Goal: Browse casually

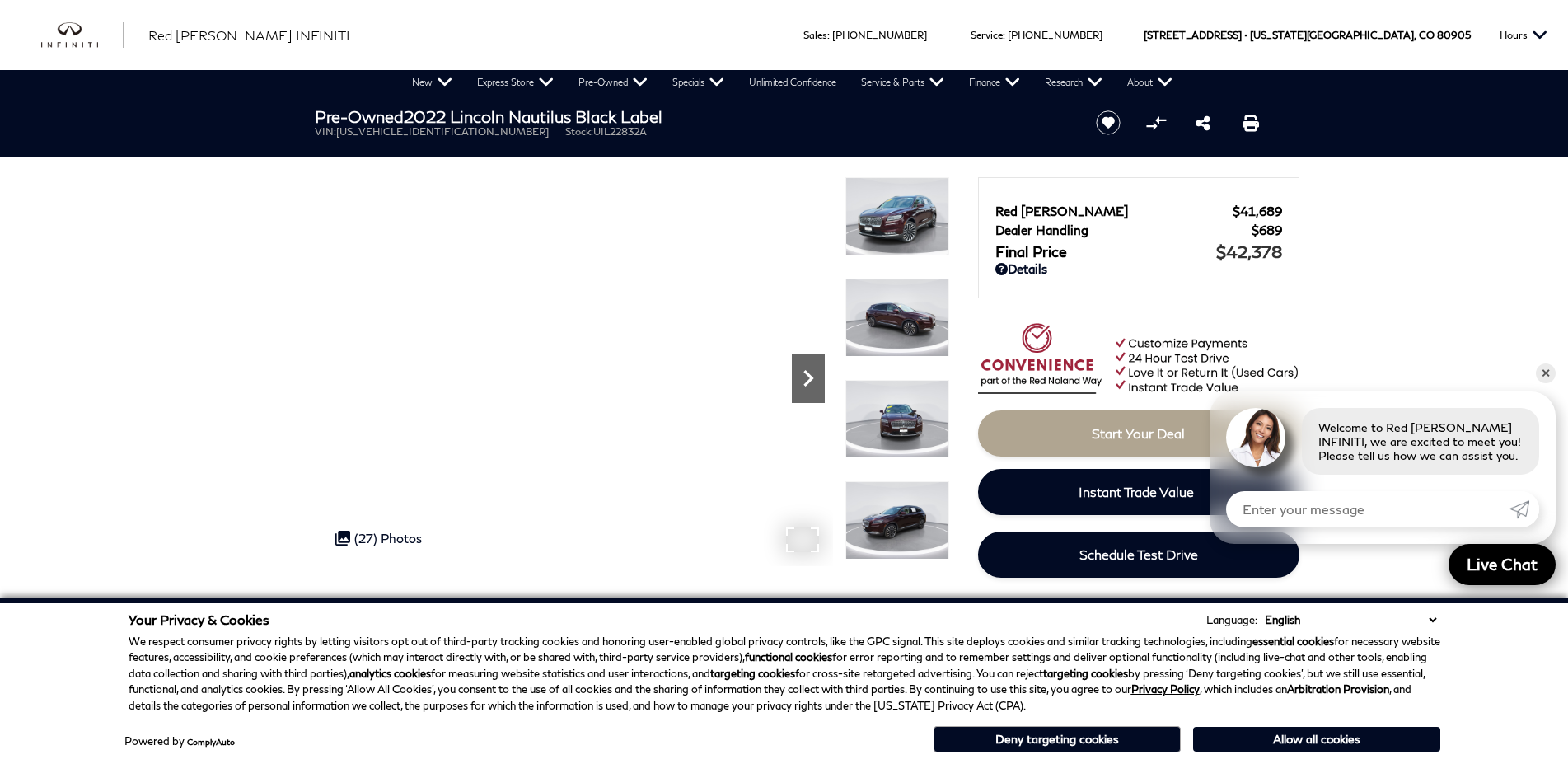
click at [811, 381] on icon "Next" at bounding box center [808, 379] width 33 height 33
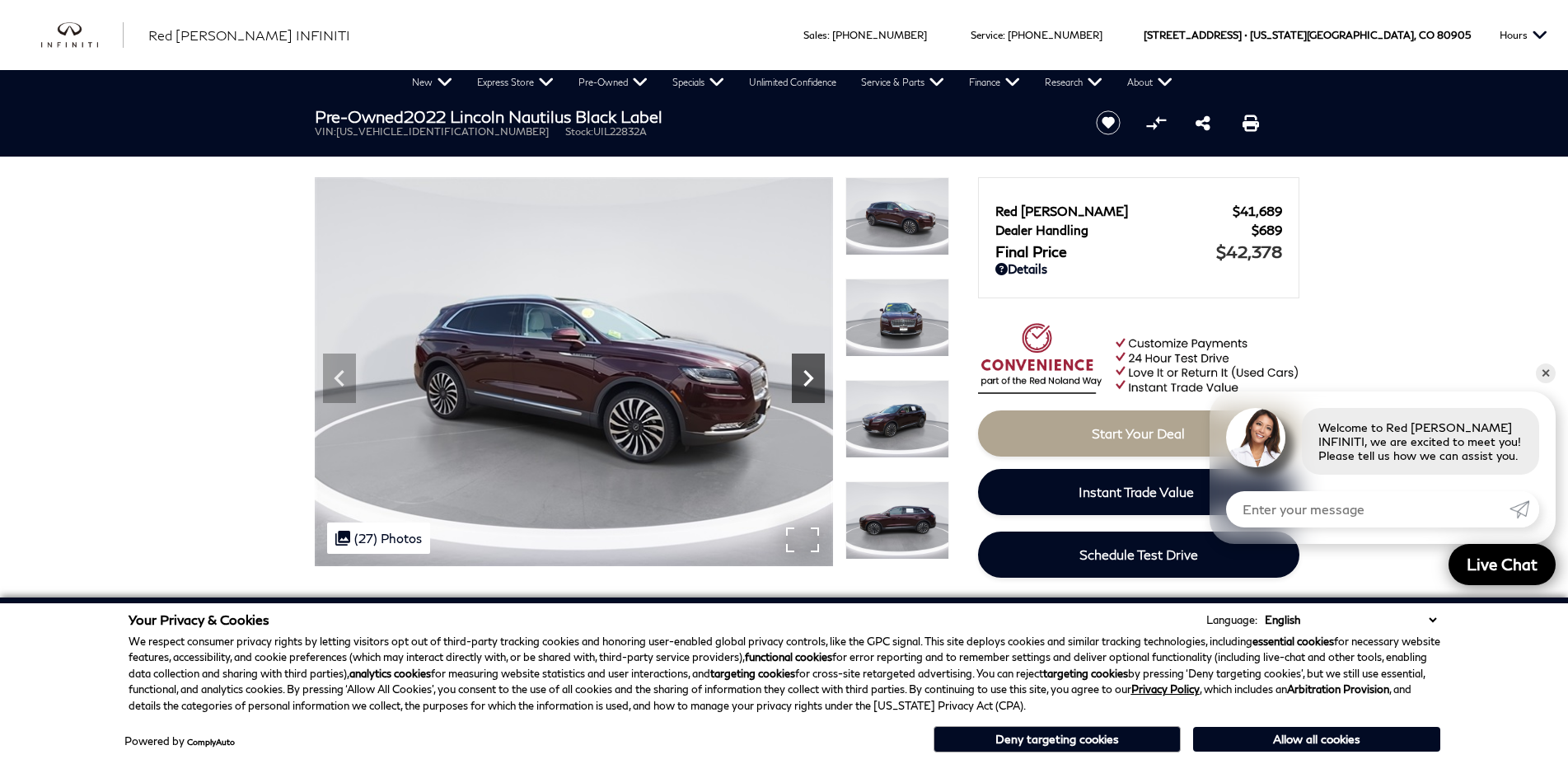
click at [811, 381] on icon "Next" at bounding box center [808, 379] width 33 height 33
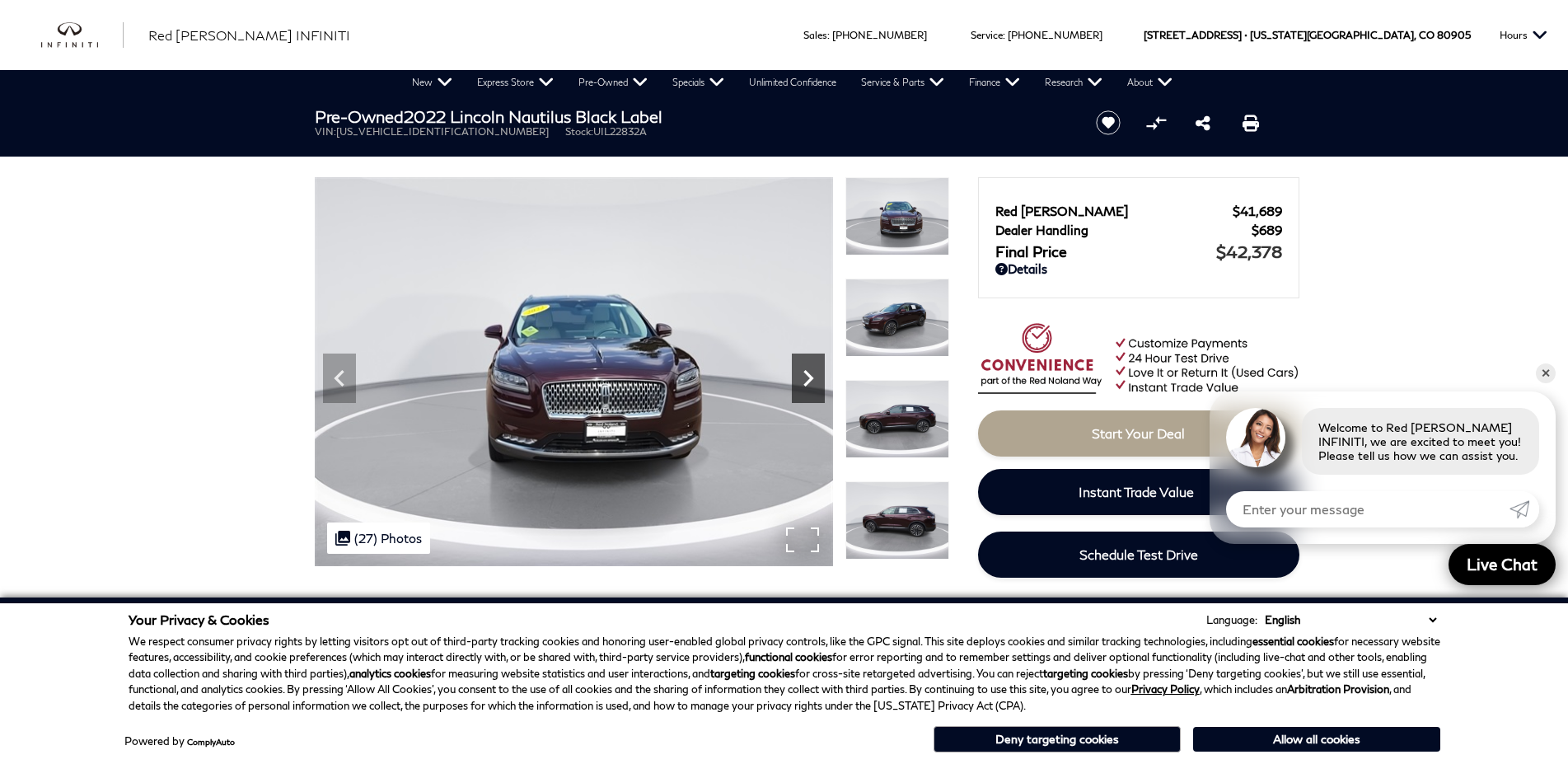
click at [811, 381] on icon "Next" at bounding box center [808, 379] width 33 height 33
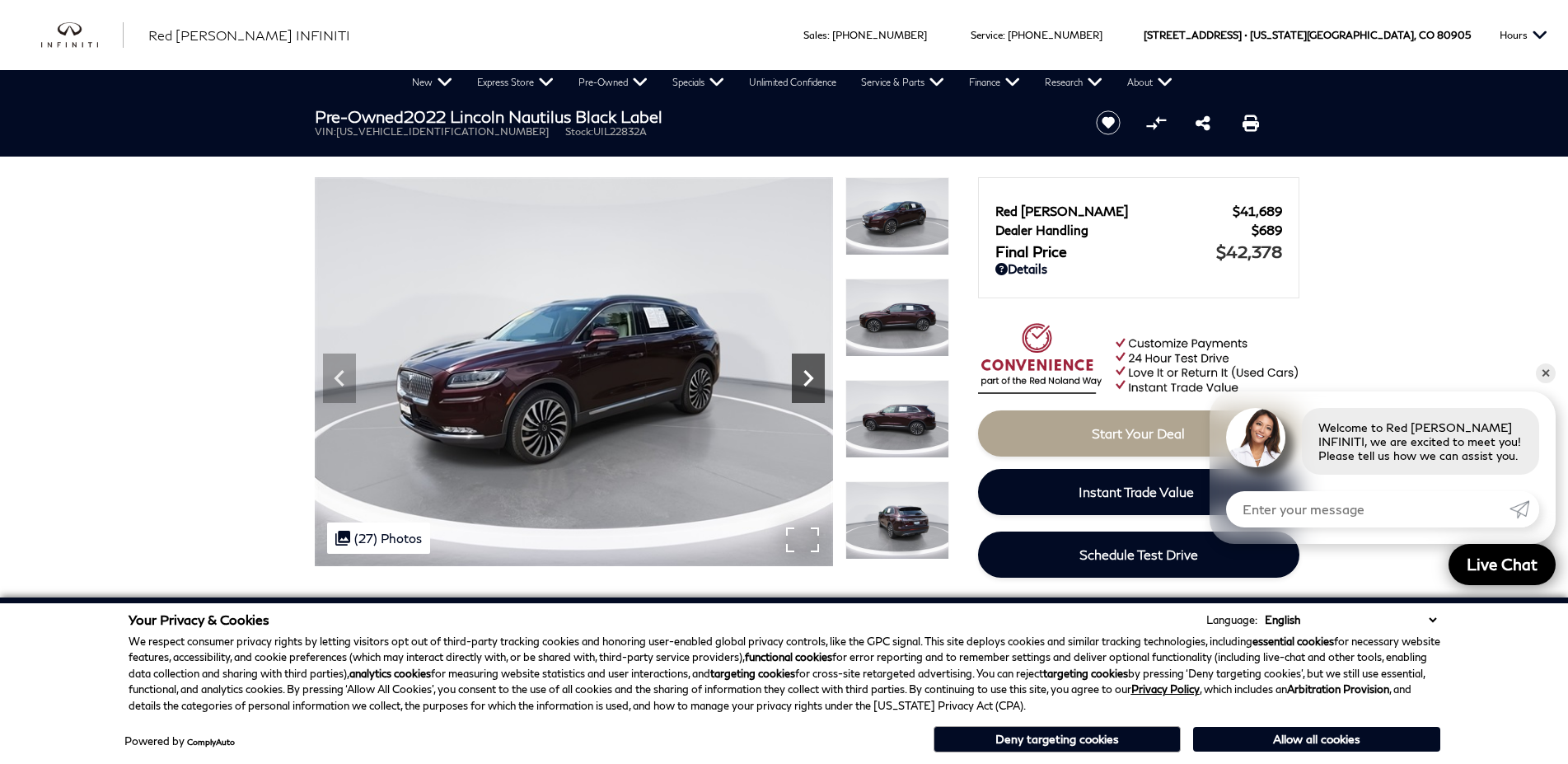
click at [811, 381] on icon "Next" at bounding box center [808, 379] width 33 height 33
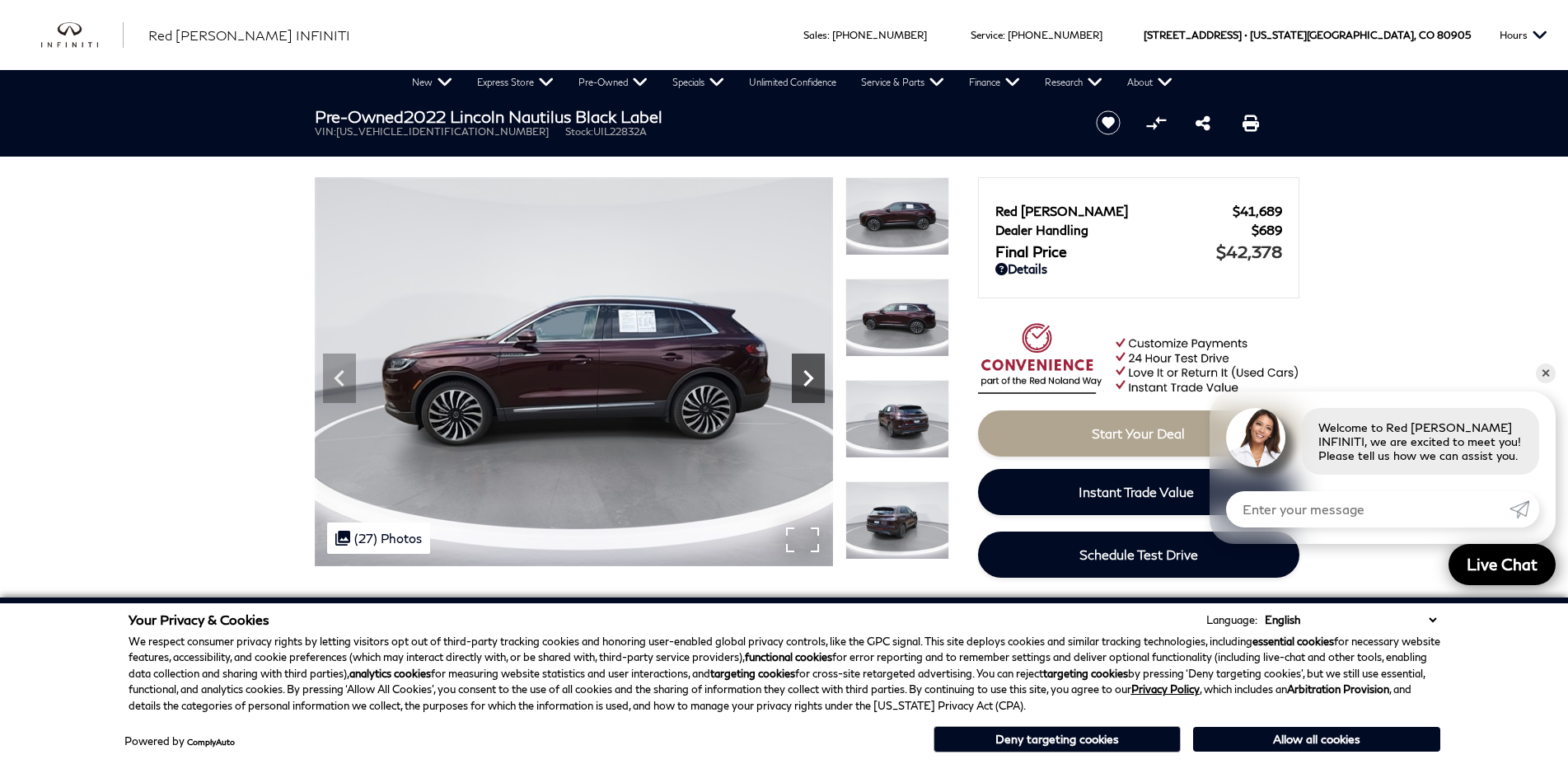
click at [811, 381] on icon "Next" at bounding box center [808, 379] width 33 height 33
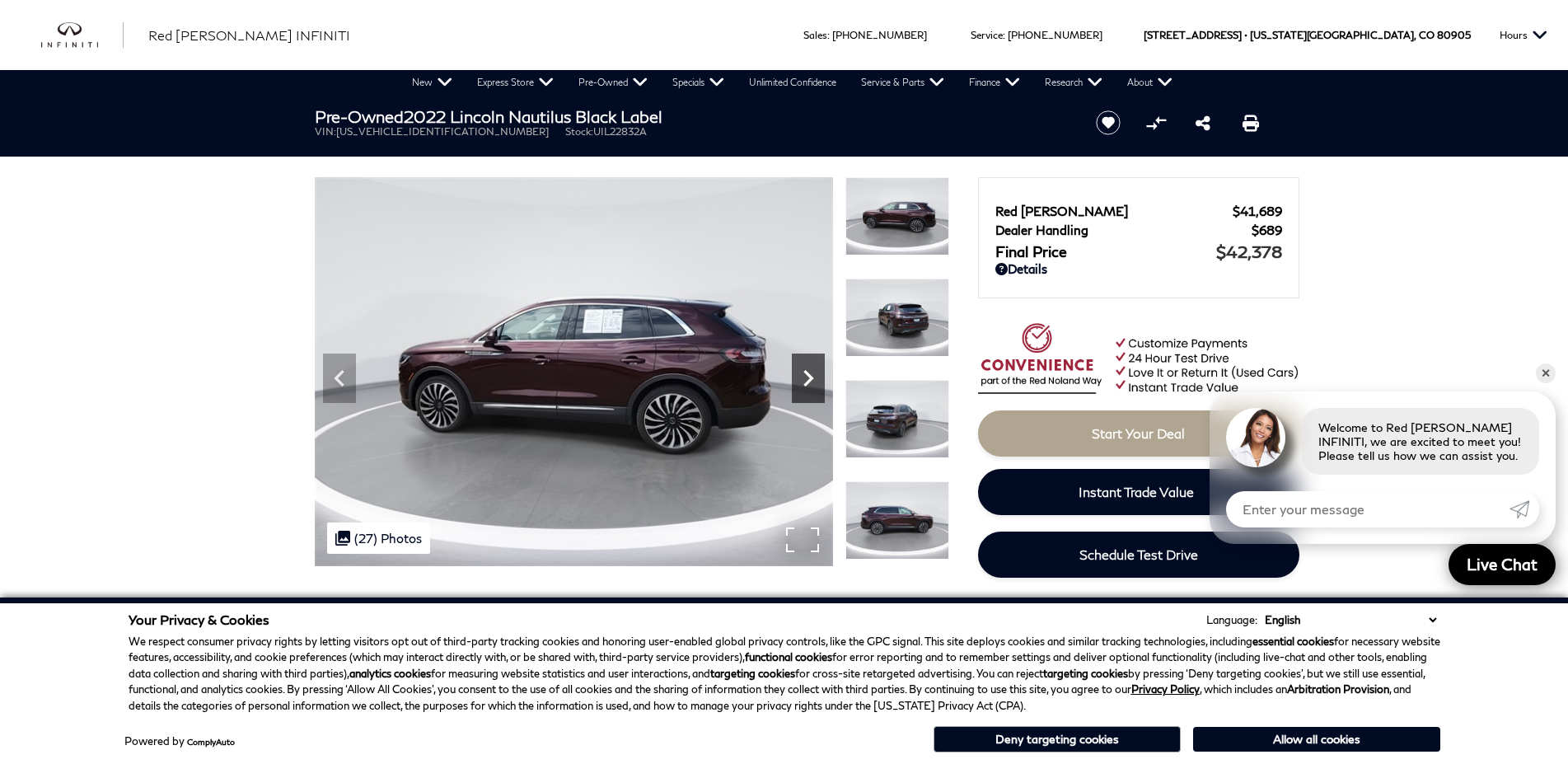
click at [811, 381] on icon "Next" at bounding box center [808, 379] width 33 height 33
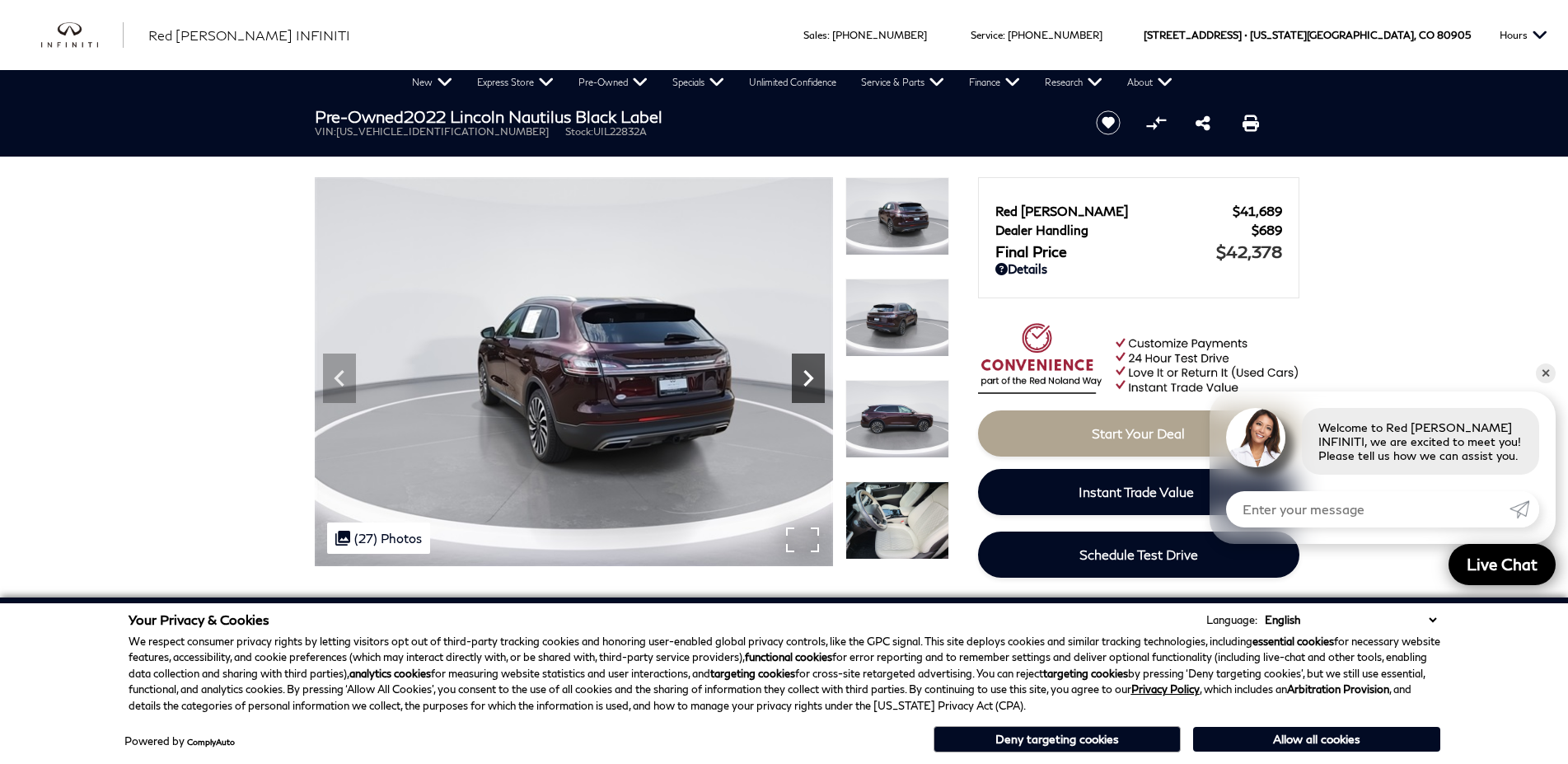
click at [811, 381] on icon "Next" at bounding box center [808, 379] width 33 height 33
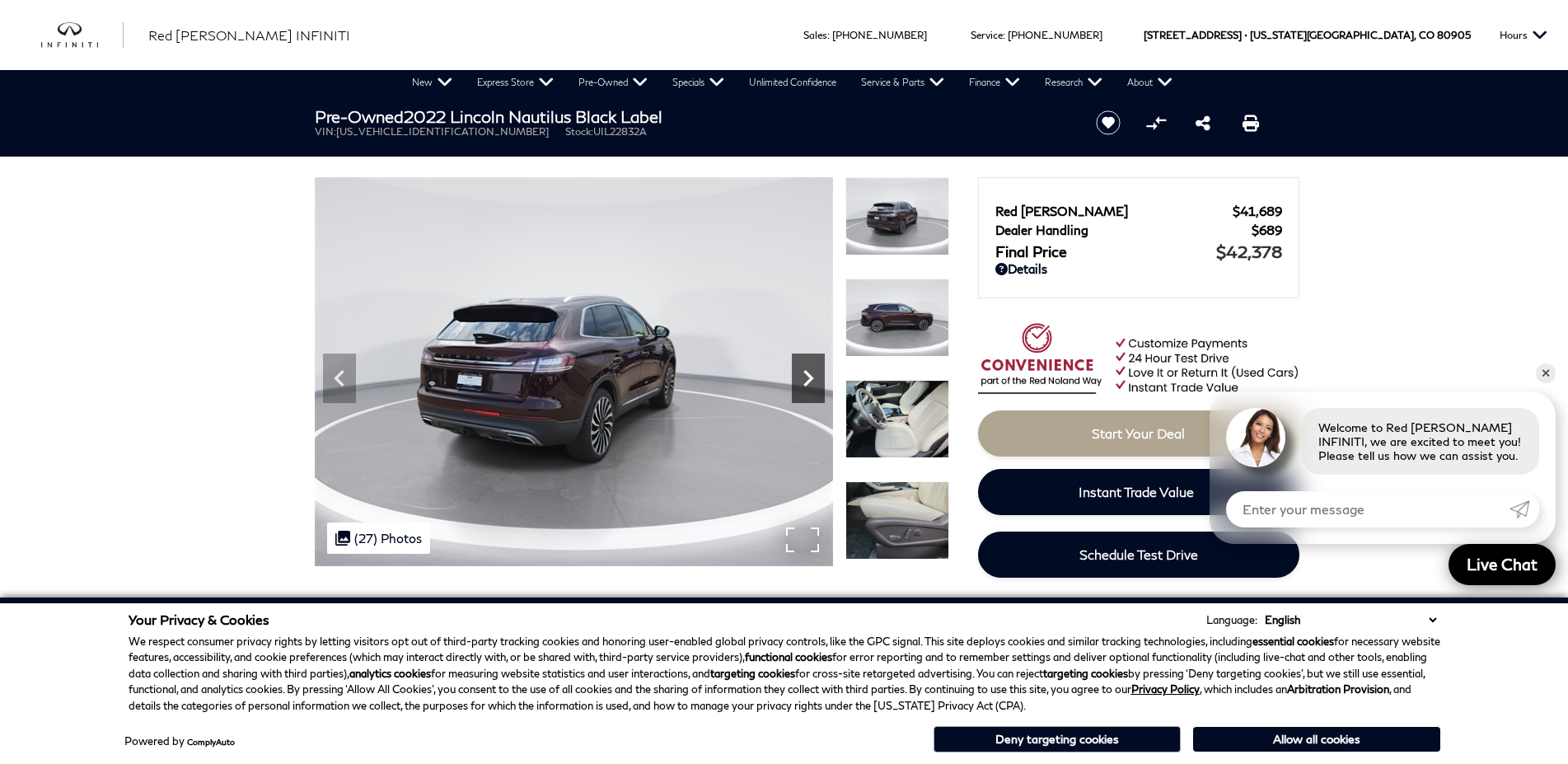
click at [811, 381] on icon "Next" at bounding box center [808, 379] width 33 height 33
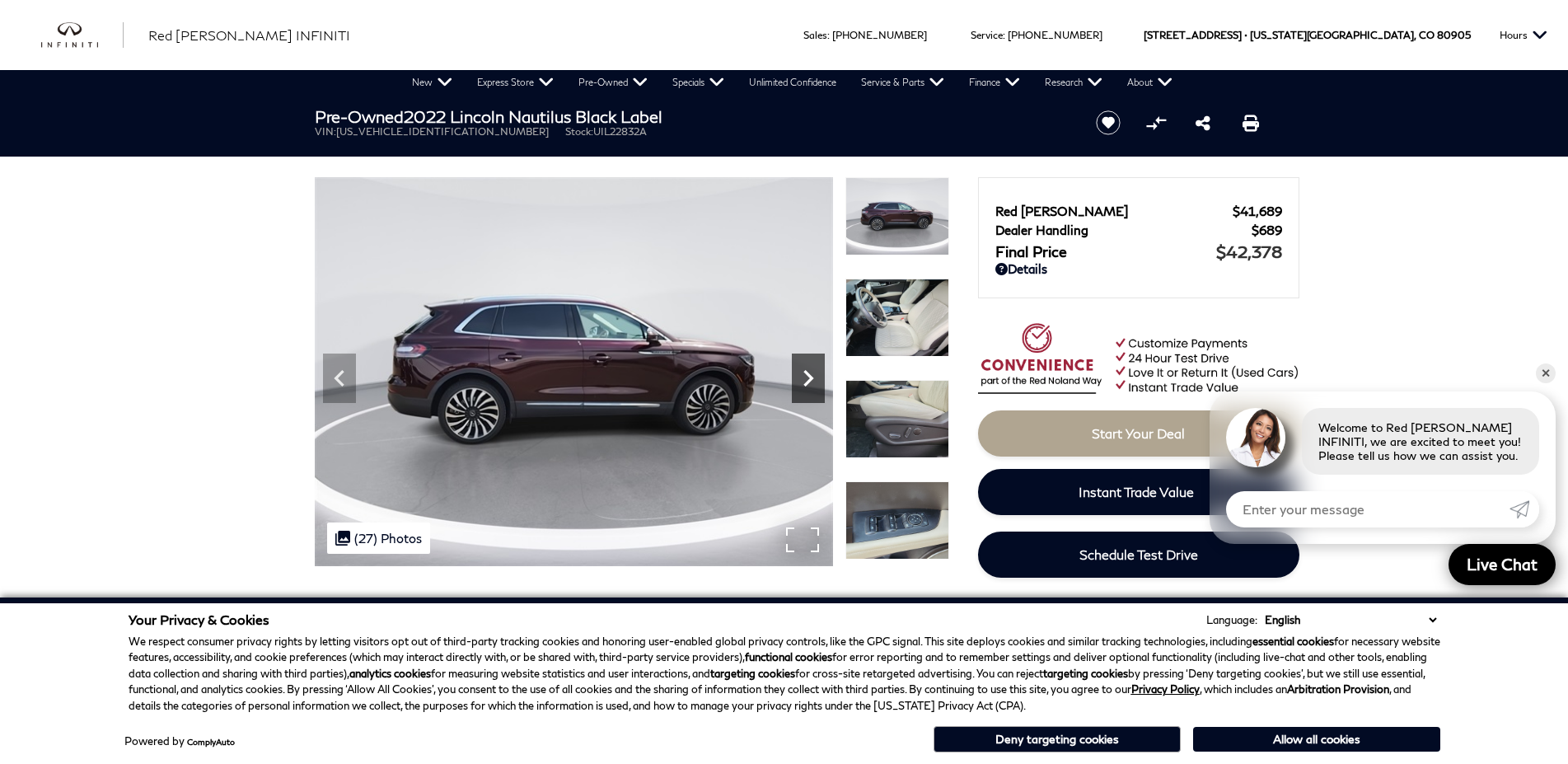
click at [811, 381] on icon "Next" at bounding box center [808, 379] width 33 height 33
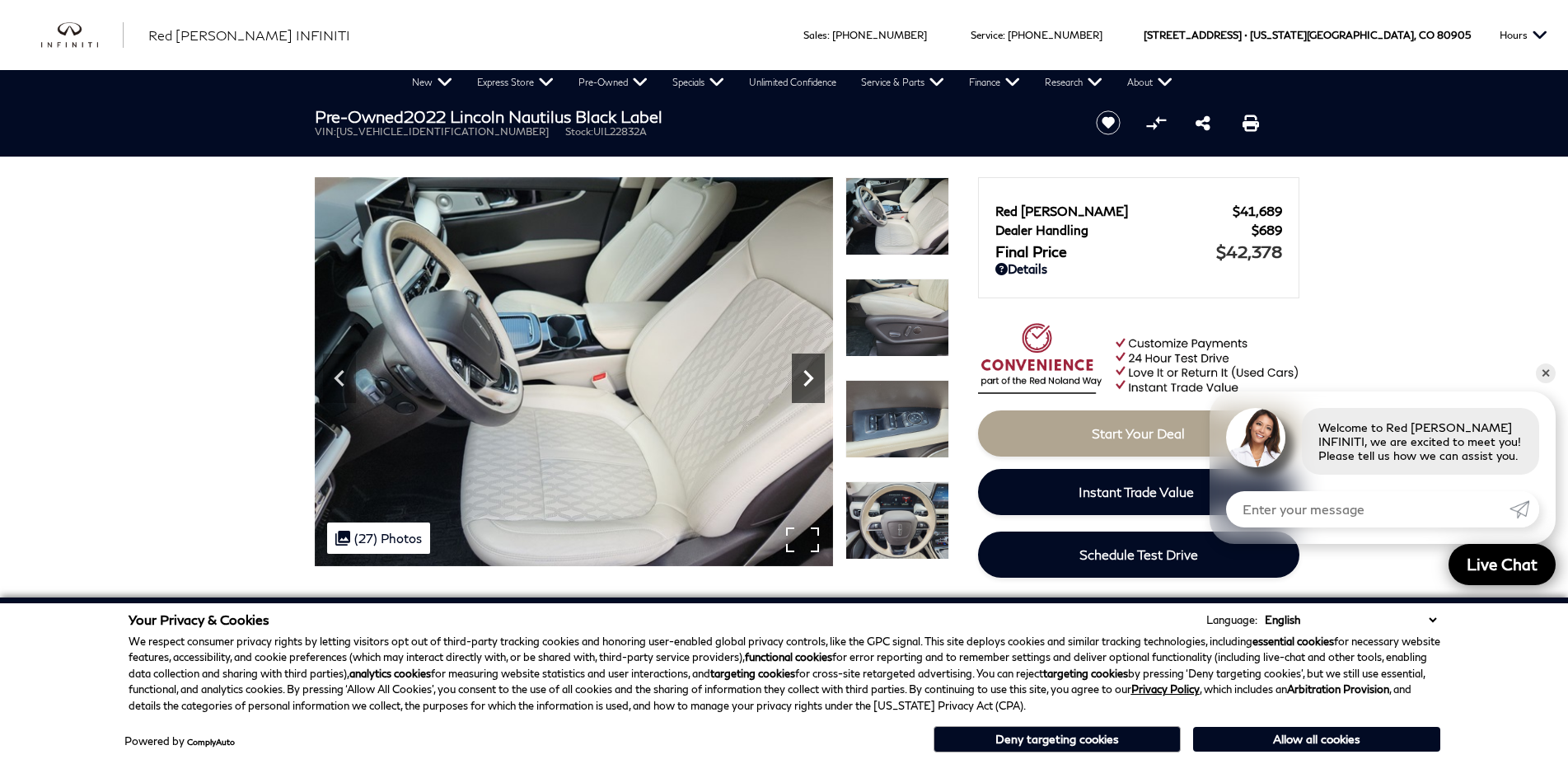
click at [811, 381] on icon "Next" at bounding box center [808, 379] width 33 height 33
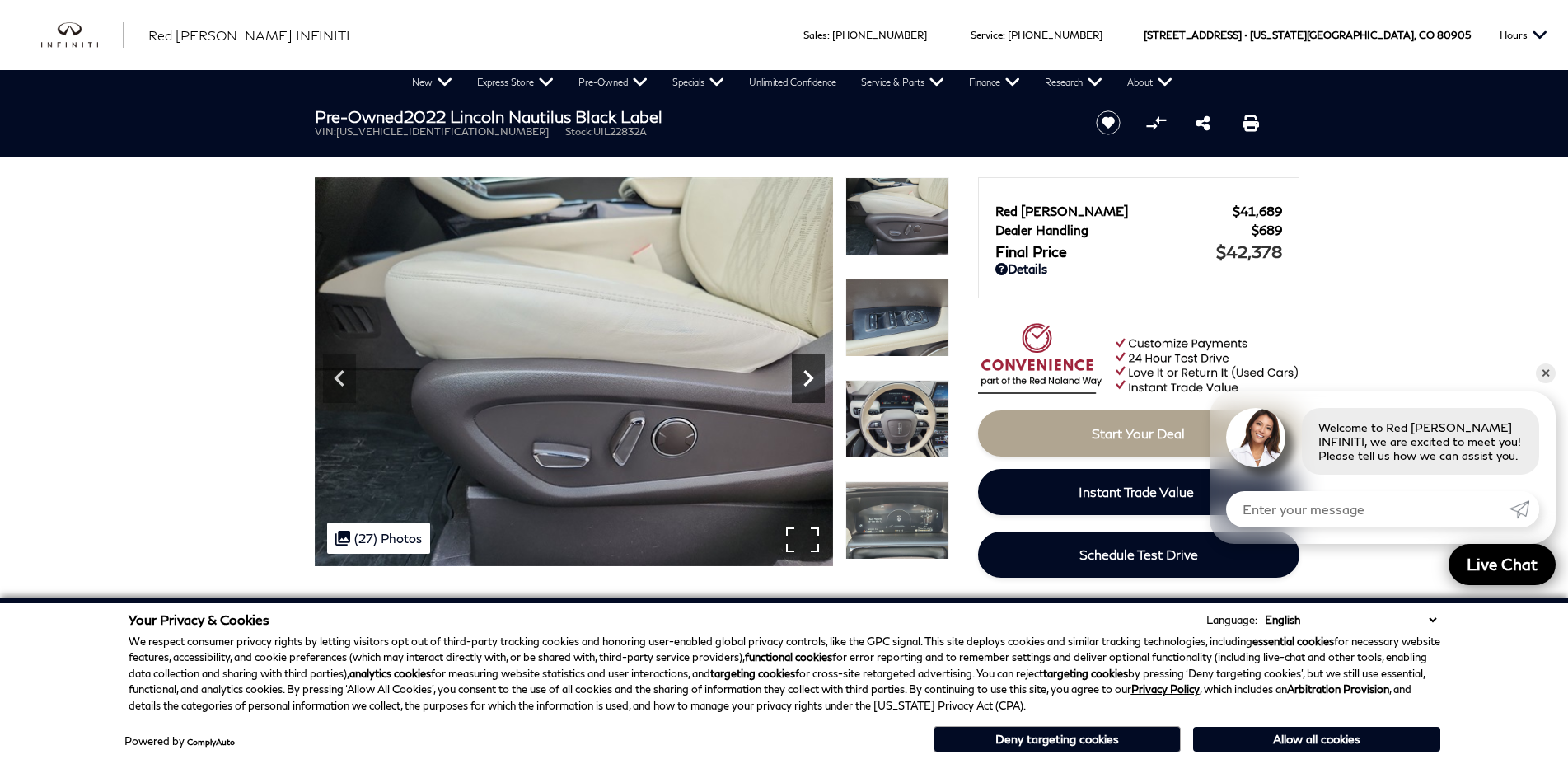
click at [811, 381] on icon "Next" at bounding box center [808, 379] width 33 height 33
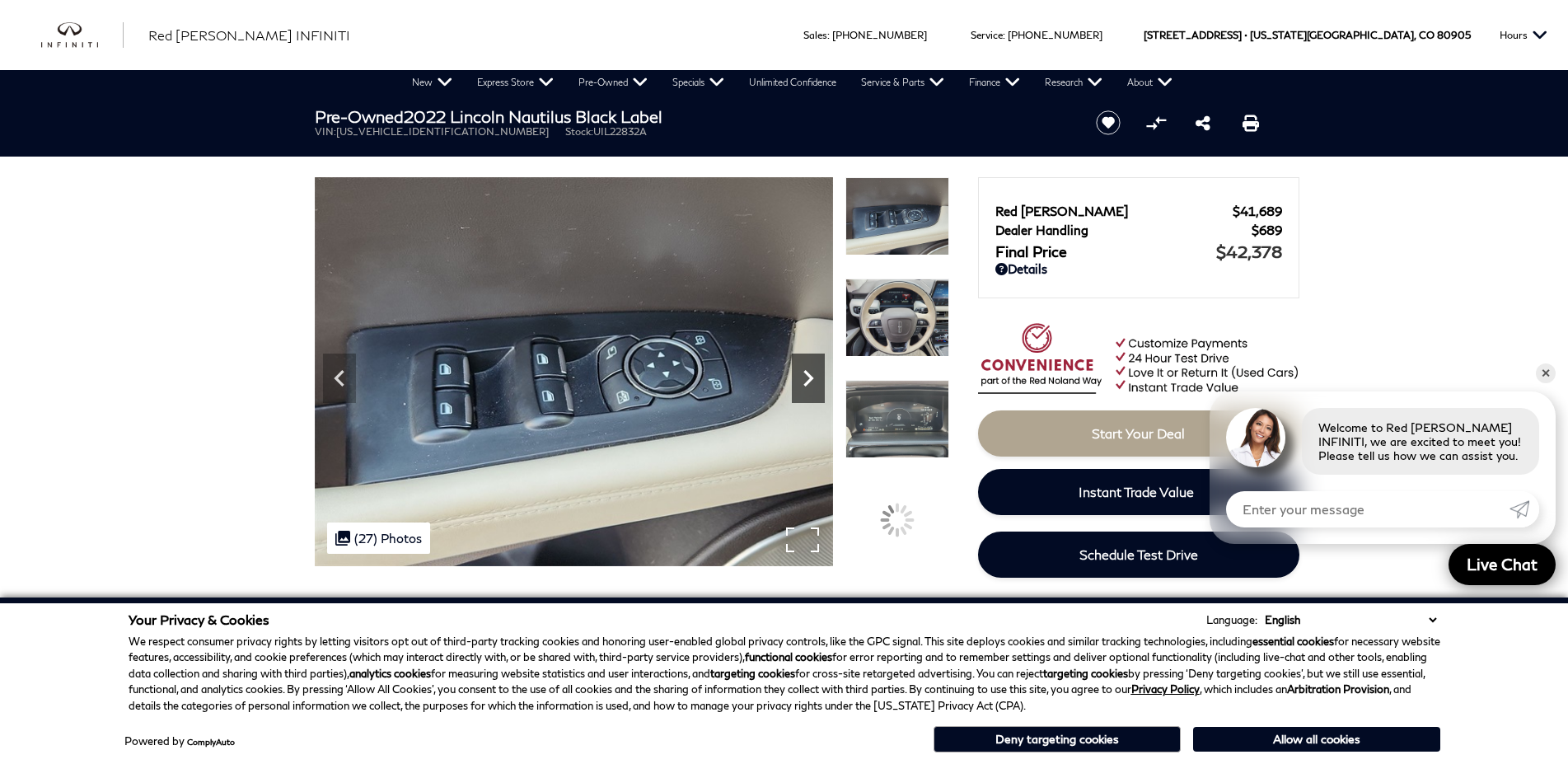
click at [811, 381] on icon "Next" at bounding box center [808, 379] width 33 height 33
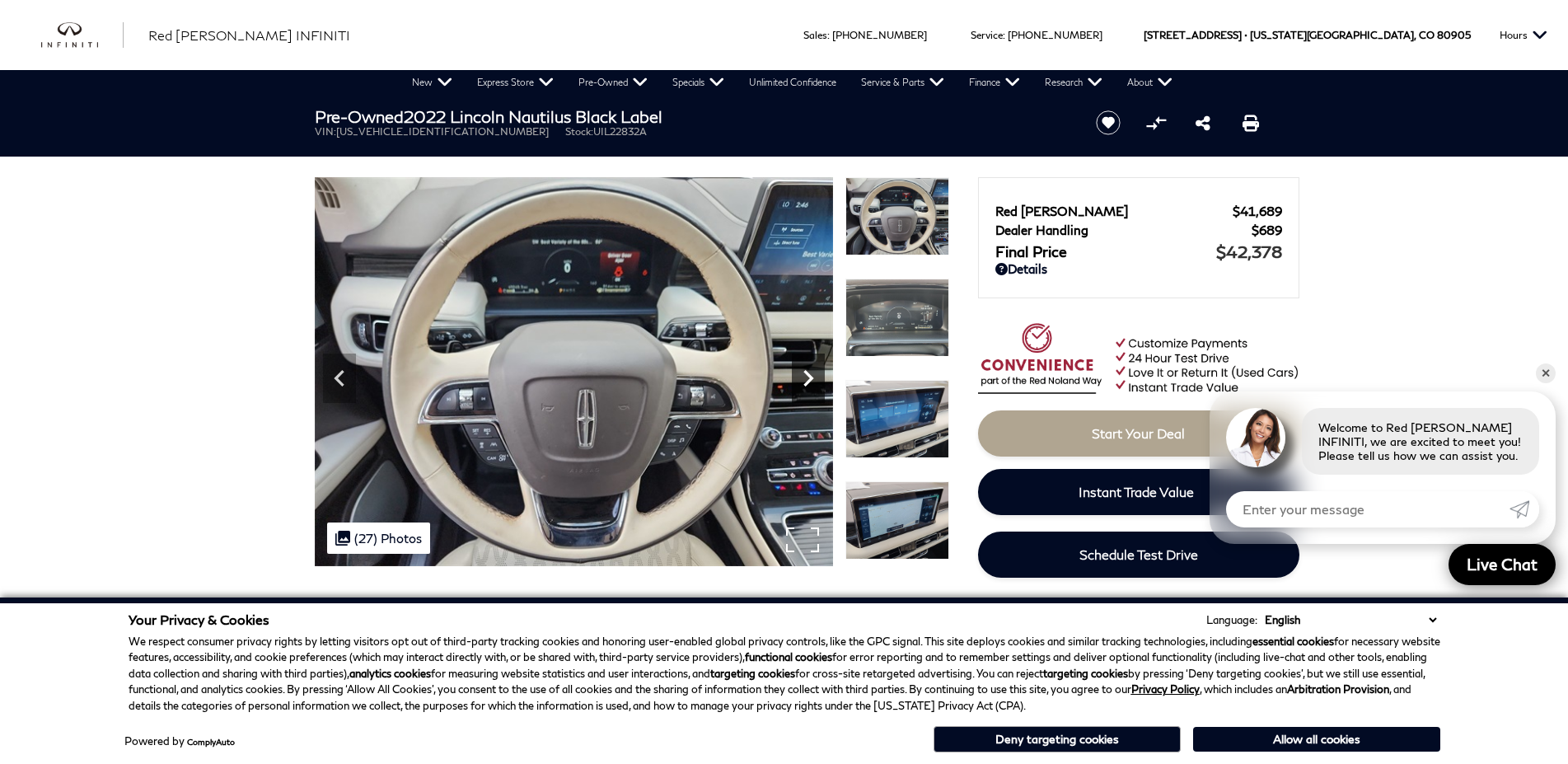
click at [811, 381] on icon "Next" at bounding box center [808, 379] width 33 height 33
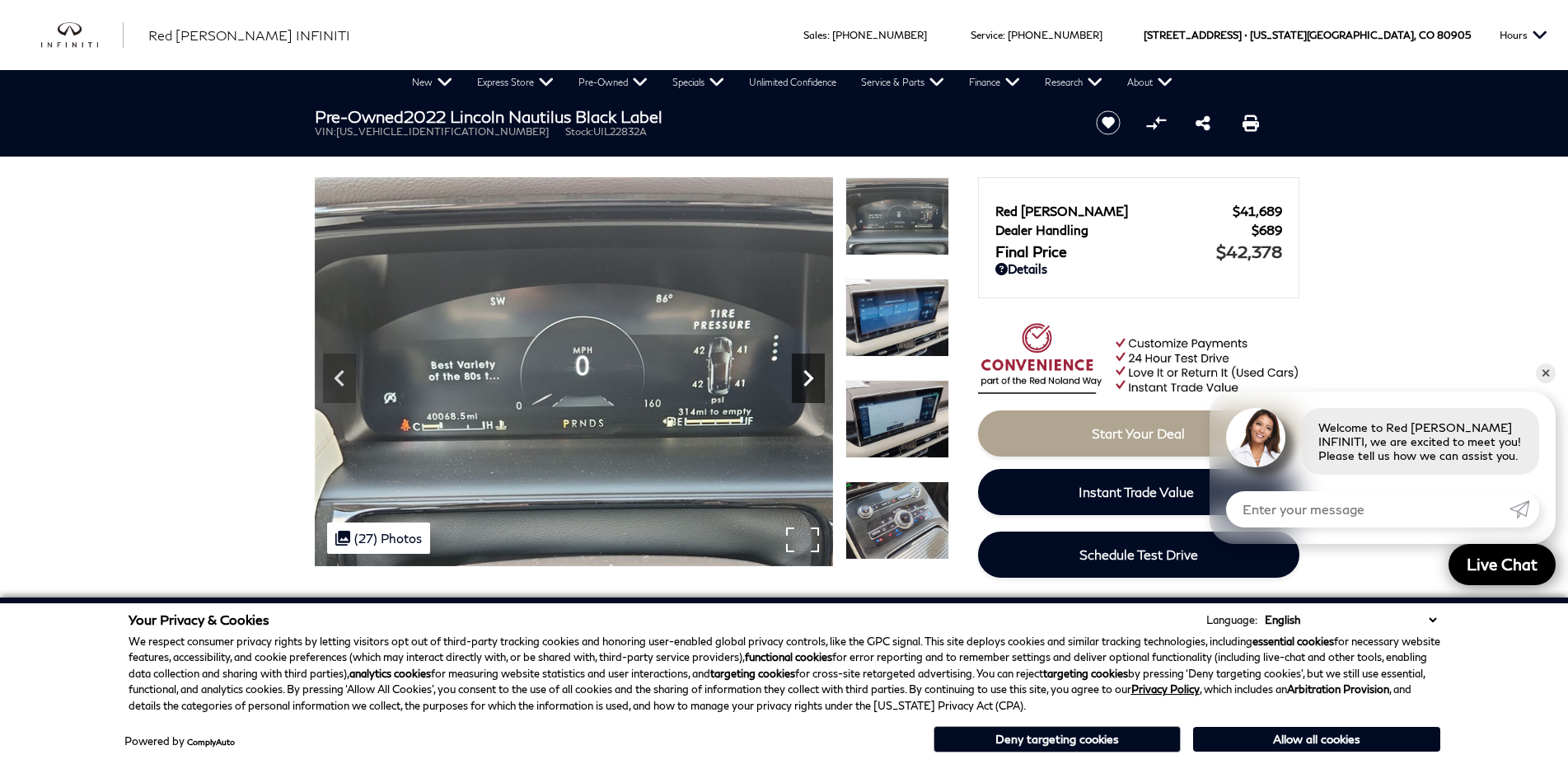
click at [811, 381] on icon "Next" at bounding box center [808, 379] width 33 height 33
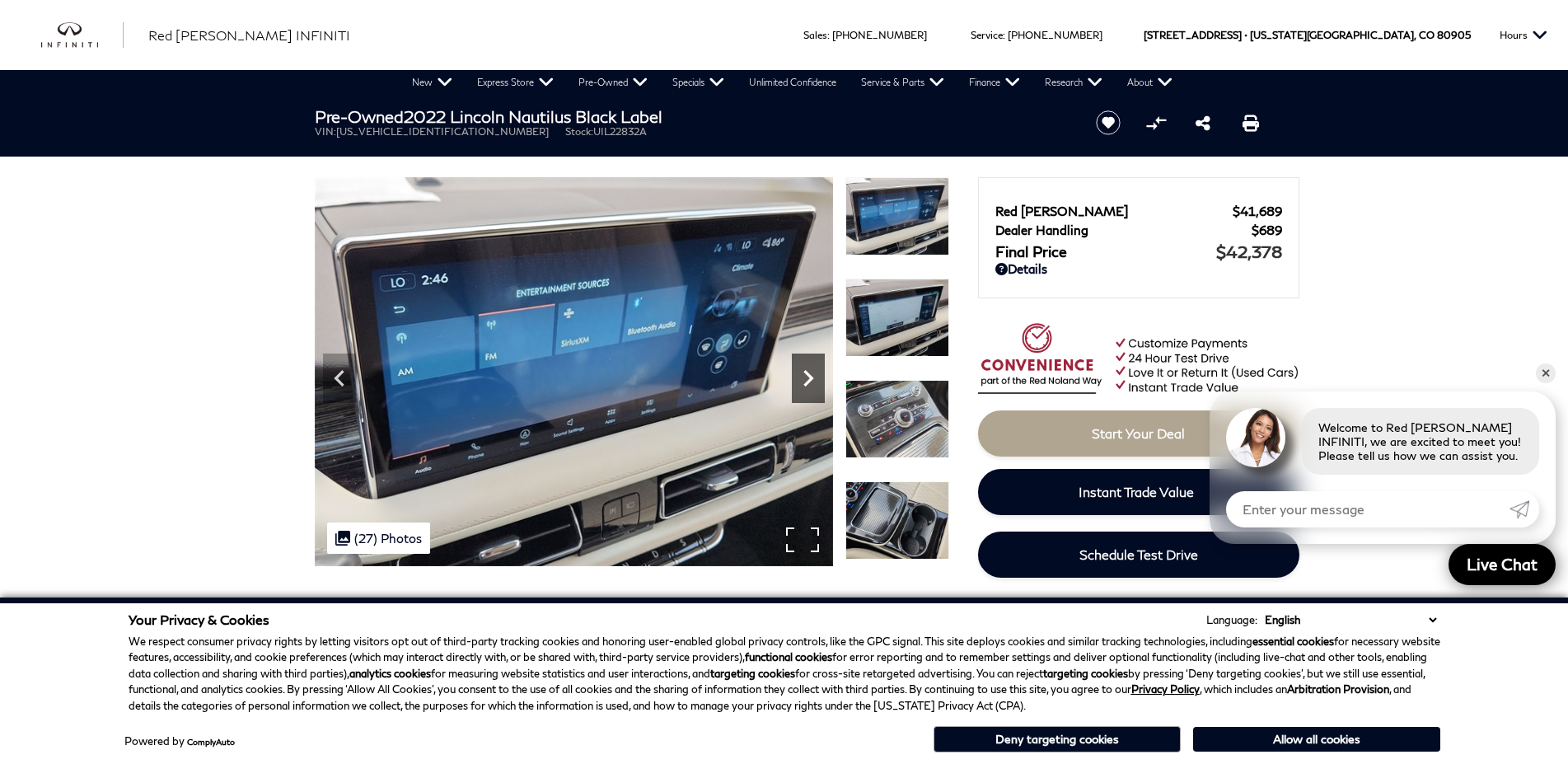
click at [811, 381] on icon "Next" at bounding box center [808, 379] width 33 height 33
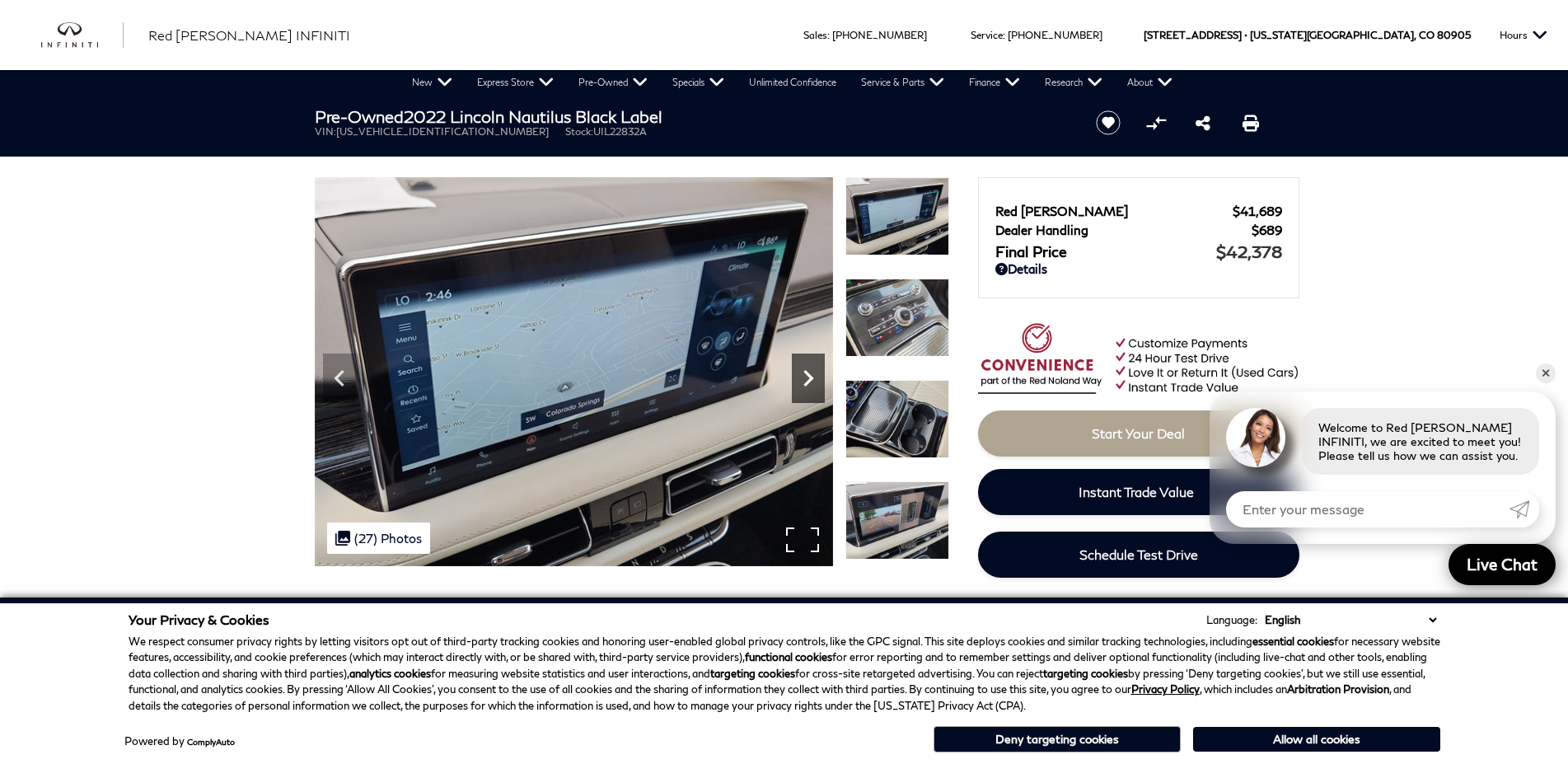
click at [811, 381] on icon "Next" at bounding box center [808, 379] width 33 height 33
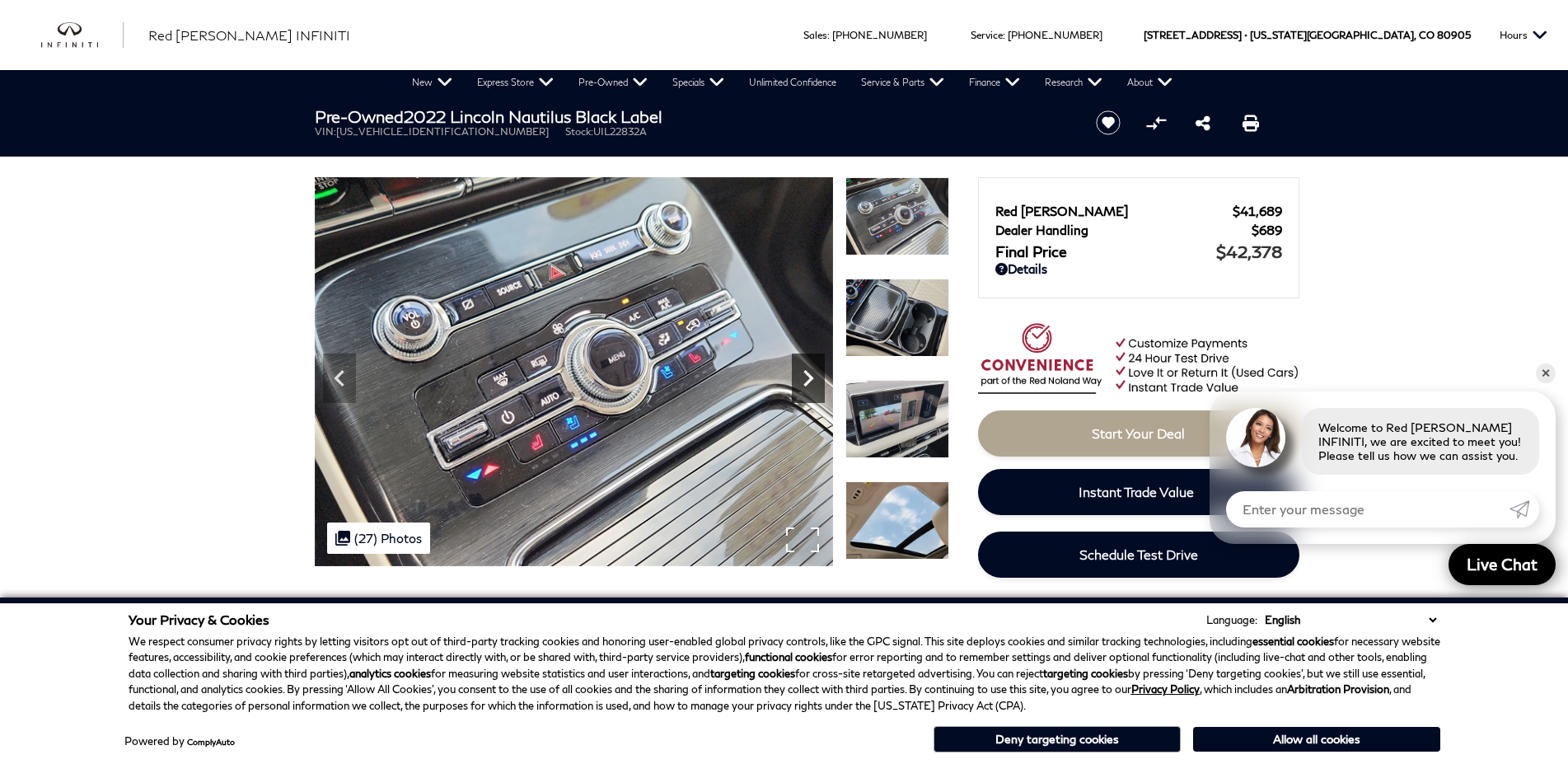
click at [811, 381] on icon "Next" at bounding box center [808, 379] width 33 height 33
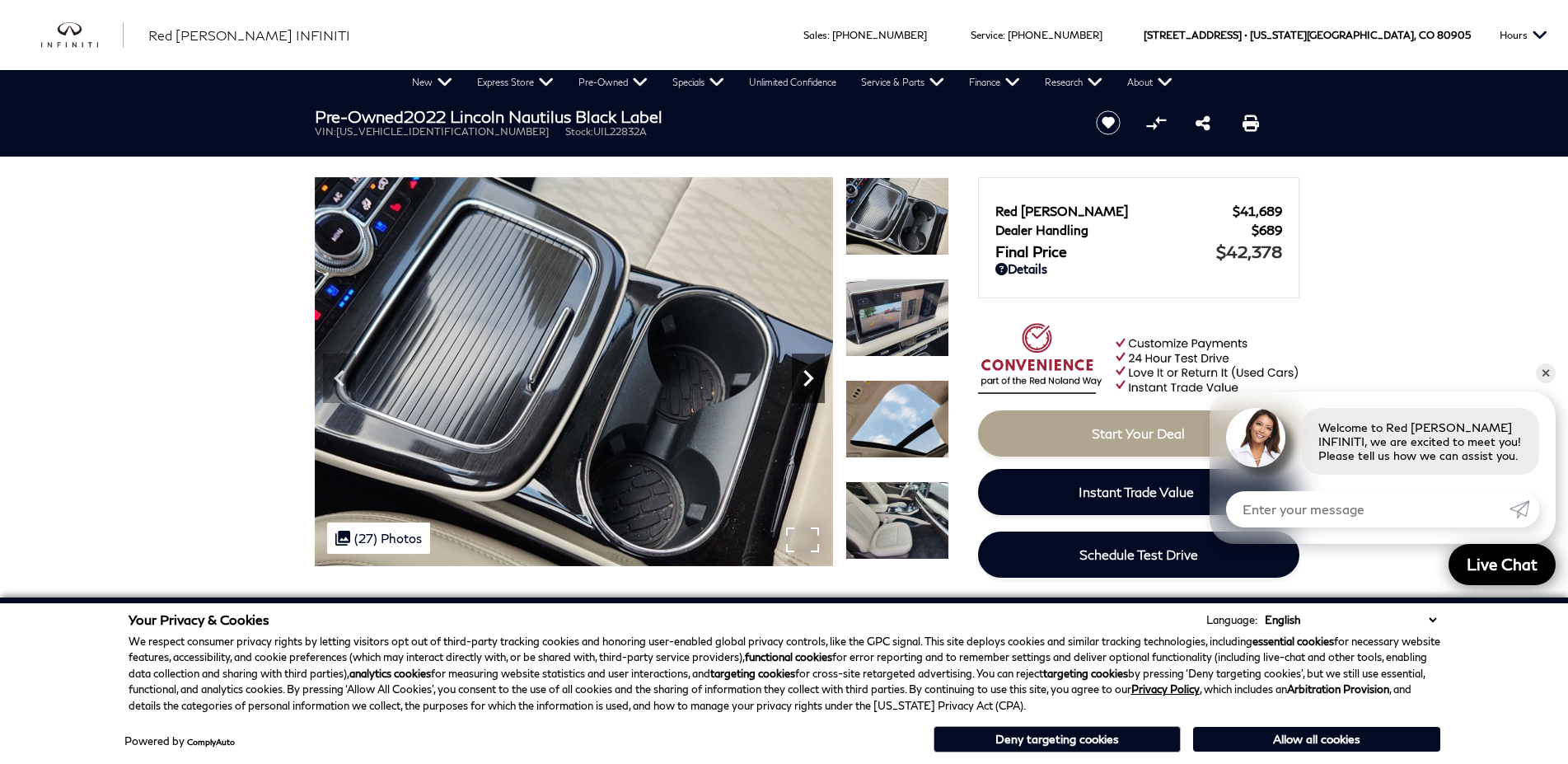
click at [811, 381] on icon "Next" at bounding box center [808, 379] width 33 height 33
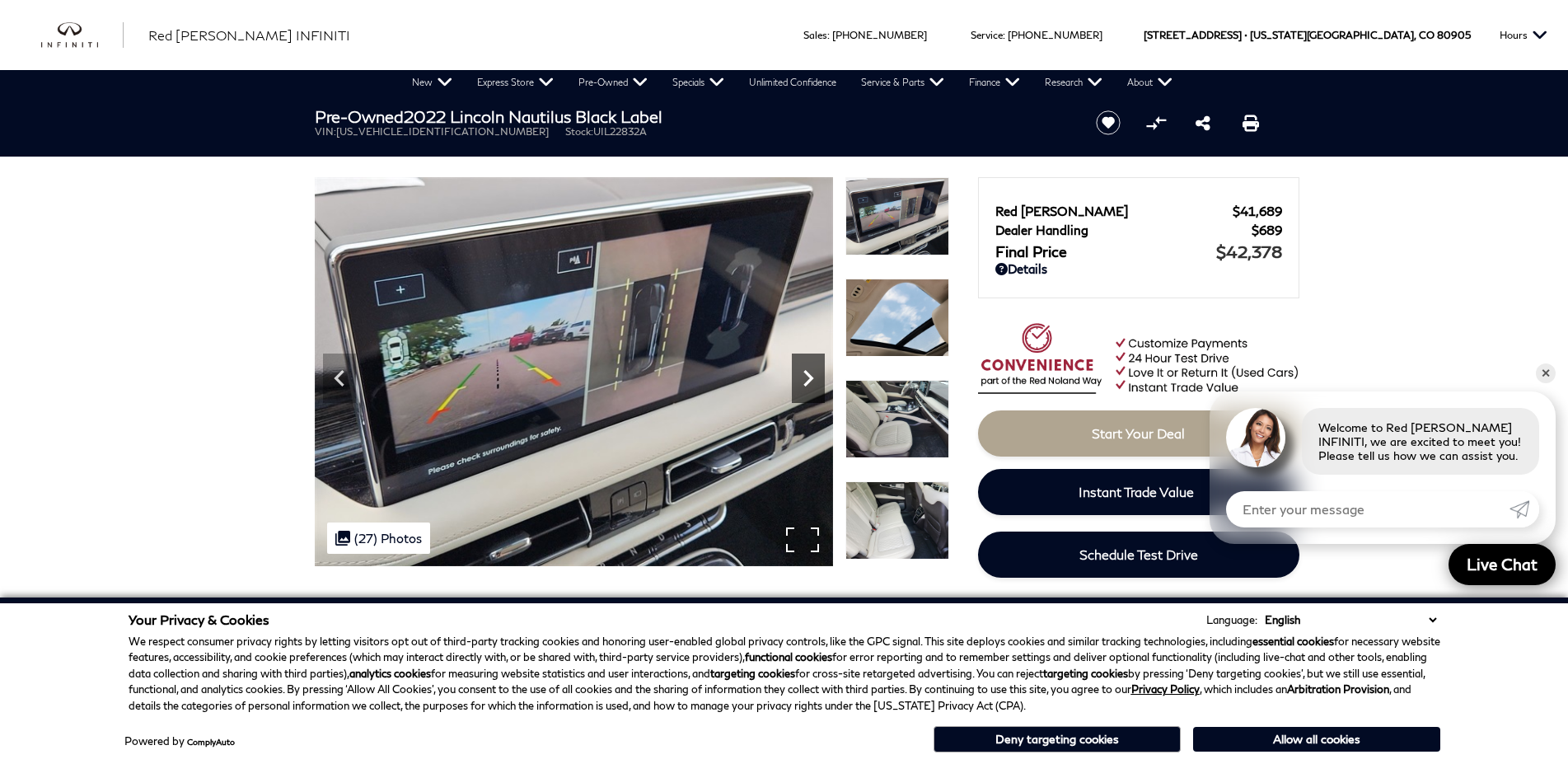
click at [811, 381] on icon "Next" at bounding box center [808, 379] width 33 height 33
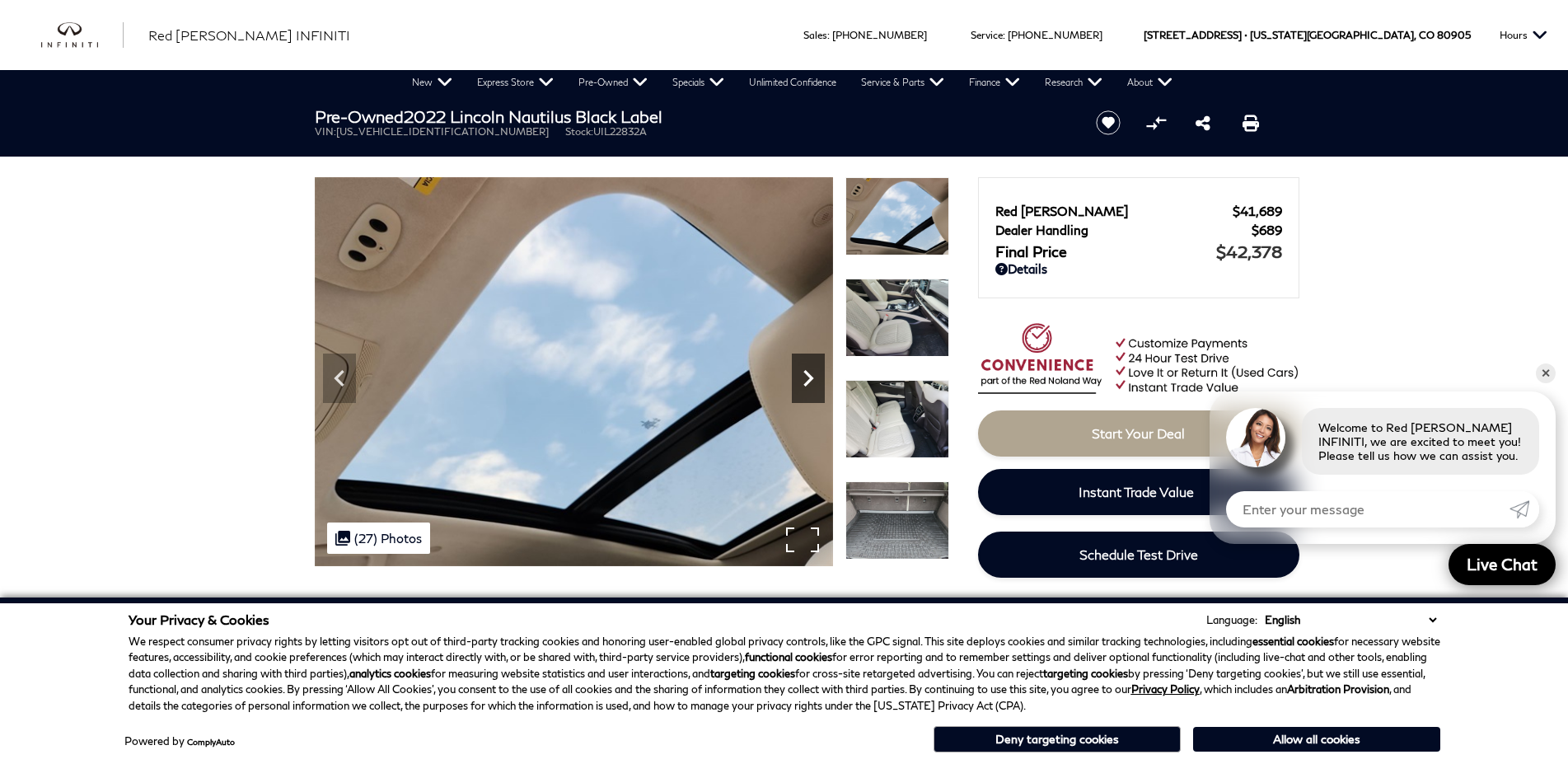
click at [811, 381] on icon "Next" at bounding box center [808, 379] width 33 height 33
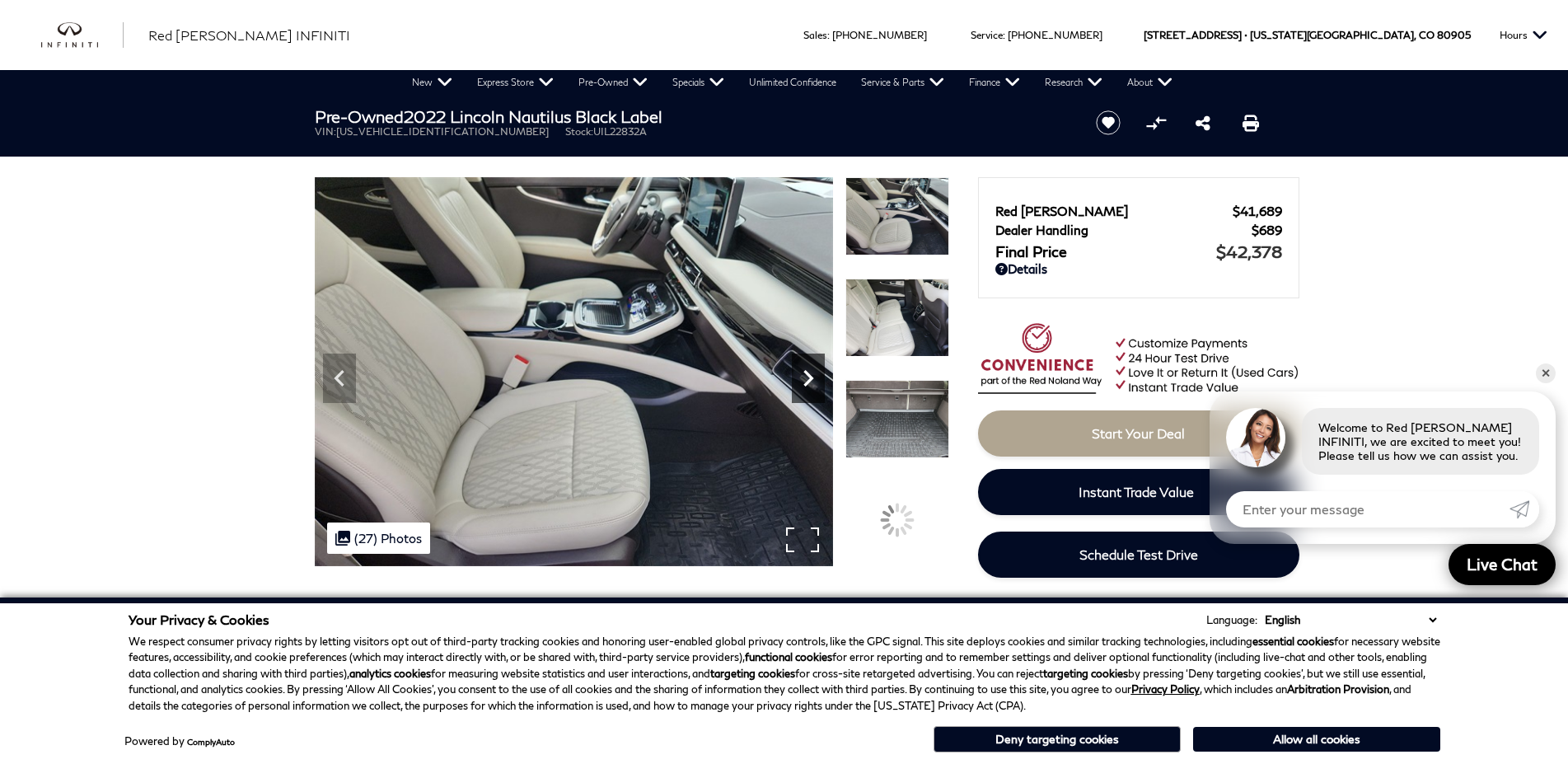
click at [811, 381] on icon "Next" at bounding box center [808, 379] width 33 height 33
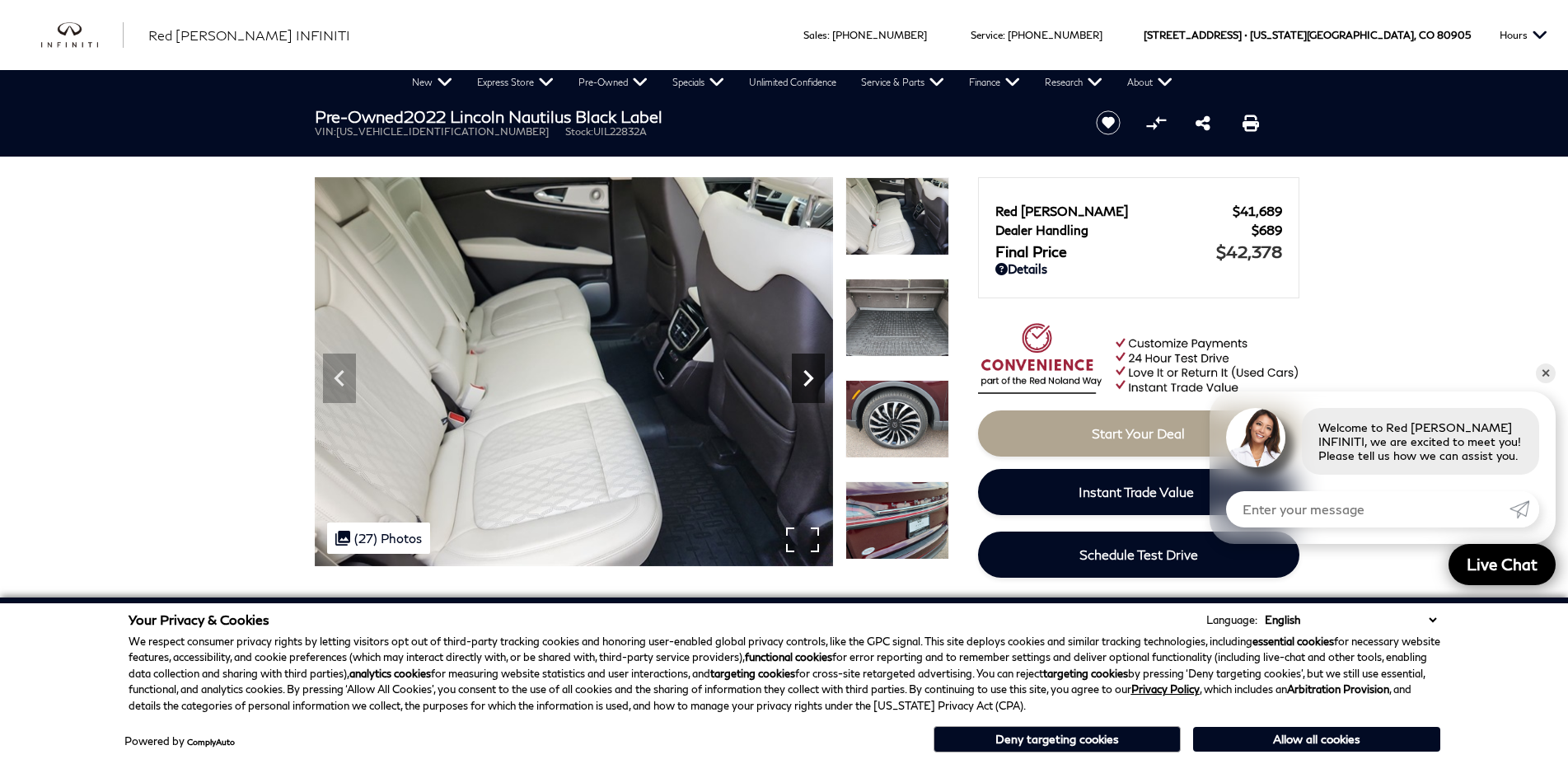
click at [811, 381] on icon "Next" at bounding box center [808, 379] width 33 height 33
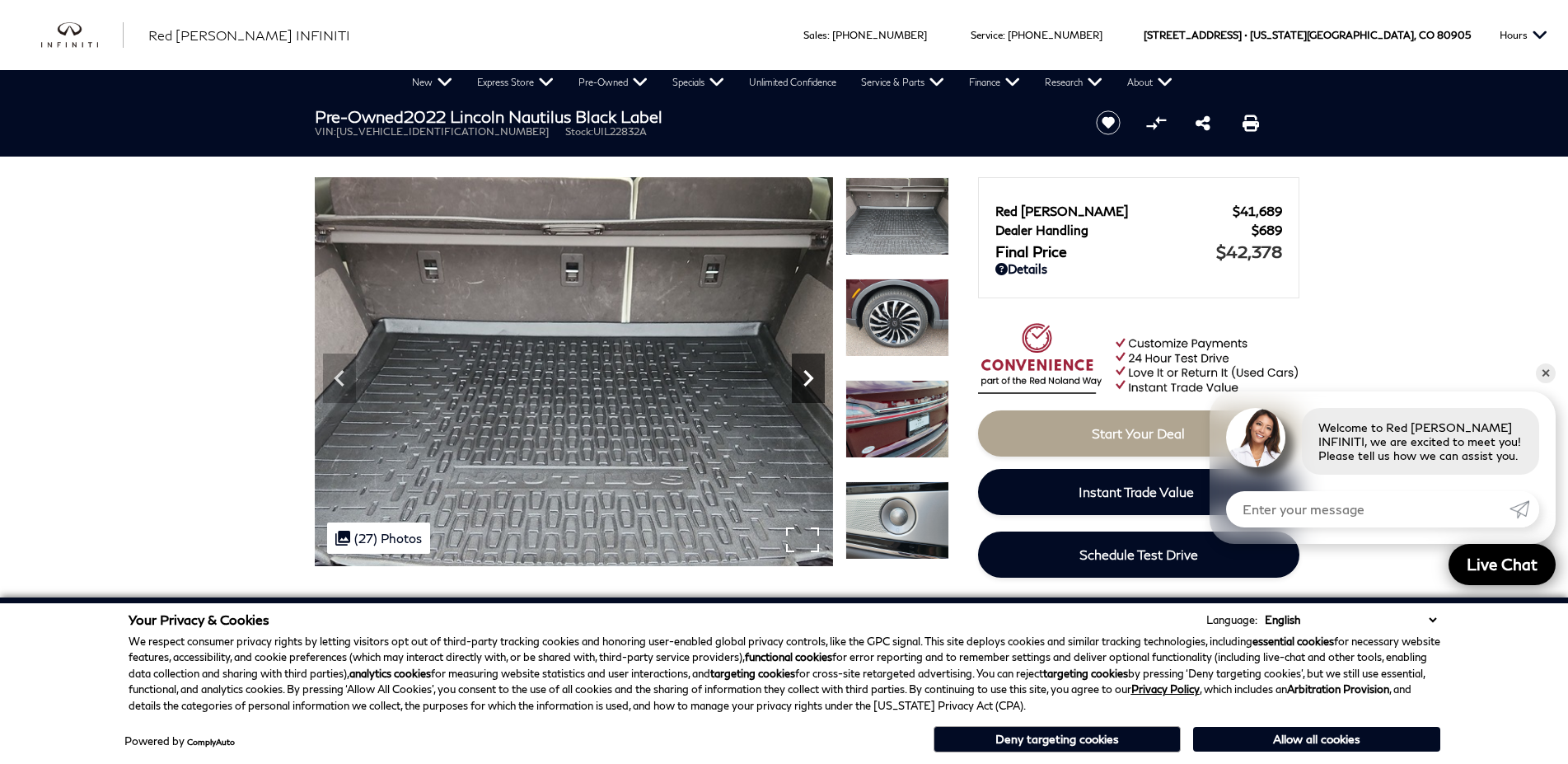
click at [811, 381] on icon "Next" at bounding box center [808, 379] width 33 height 33
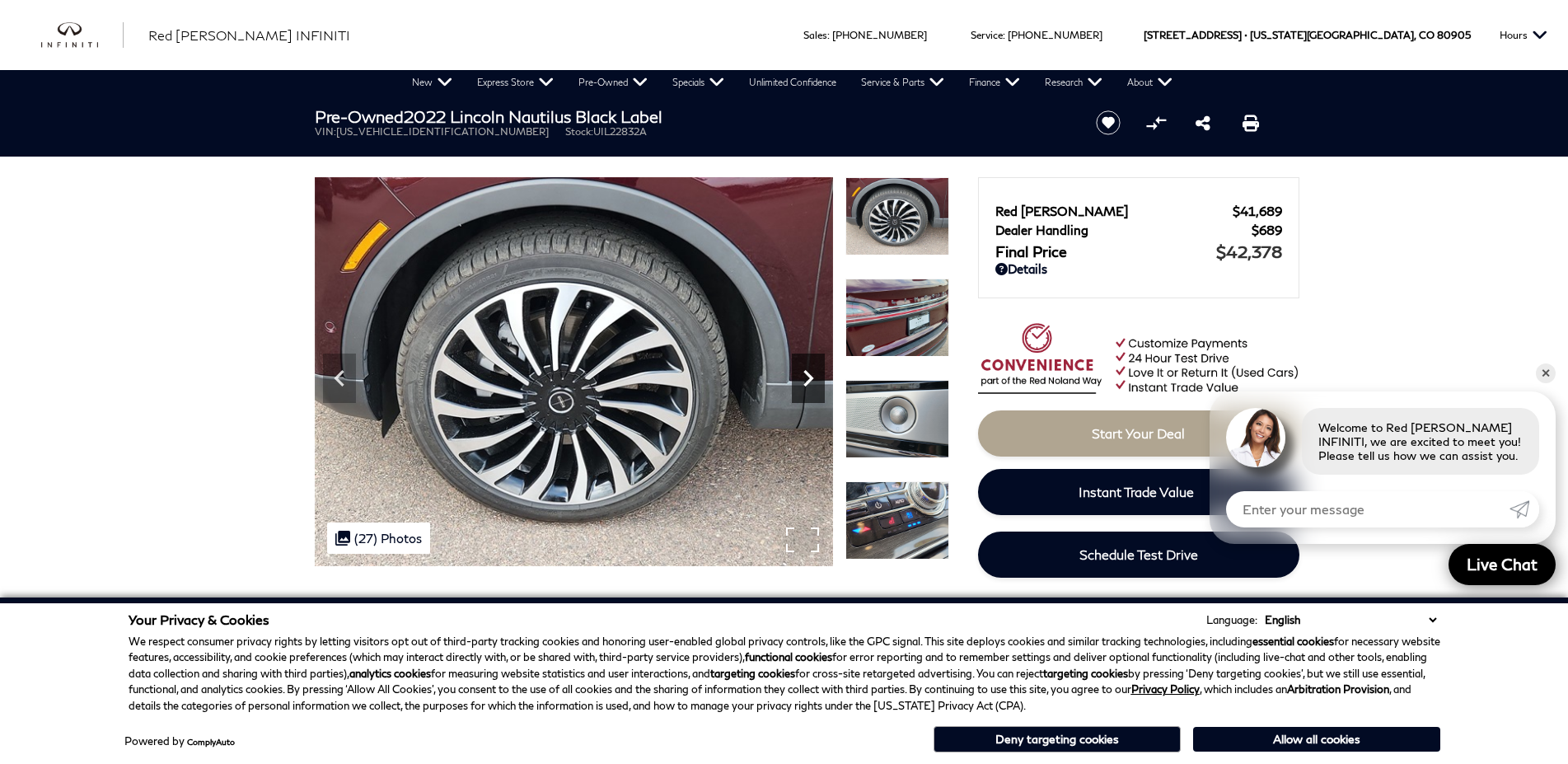
click at [811, 381] on icon "Next" at bounding box center [808, 379] width 33 height 33
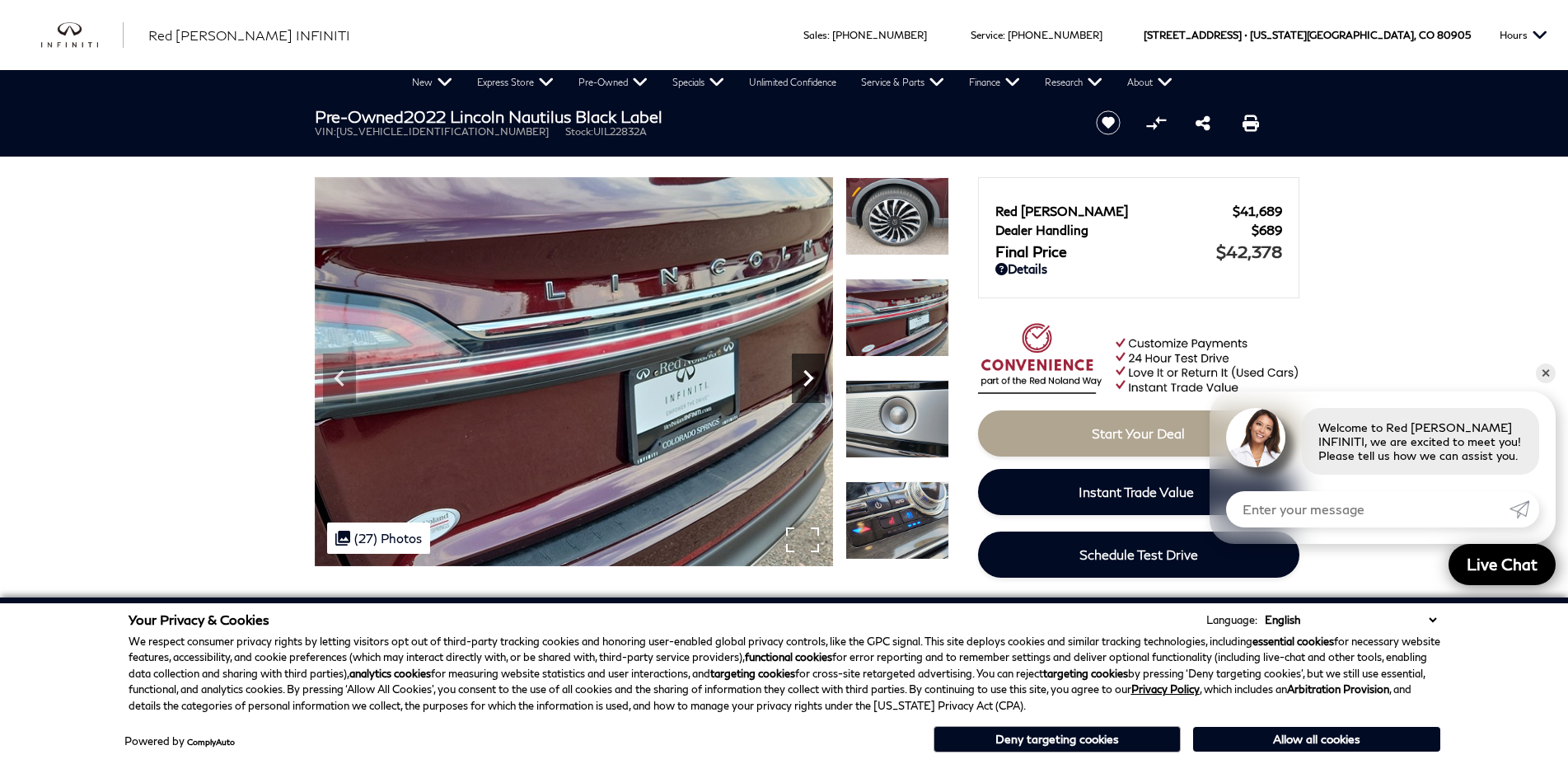
click at [811, 381] on icon "Next" at bounding box center [808, 379] width 33 height 33
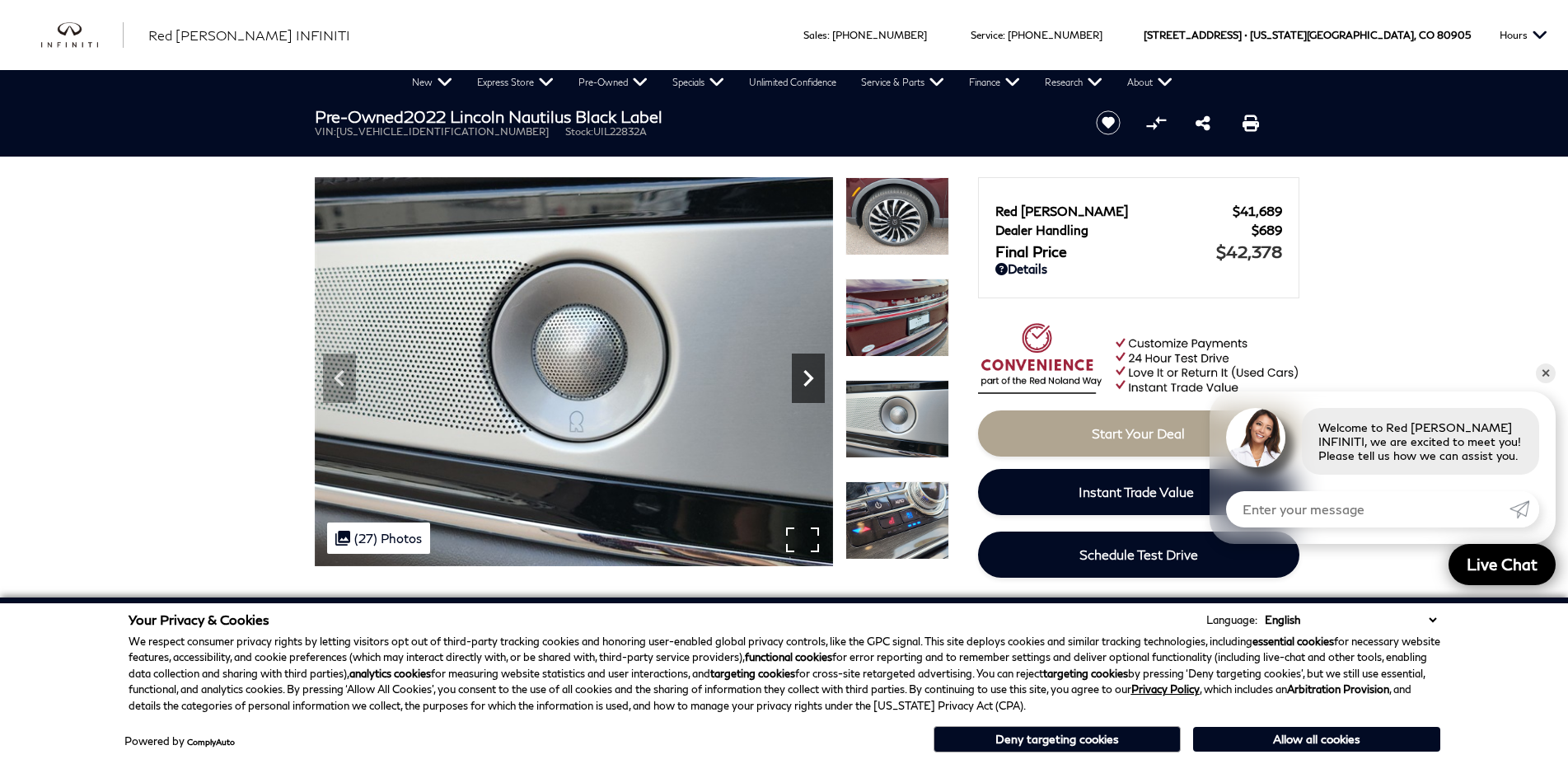
click at [811, 381] on icon "Next" at bounding box center [808, 379] width 33 height 33
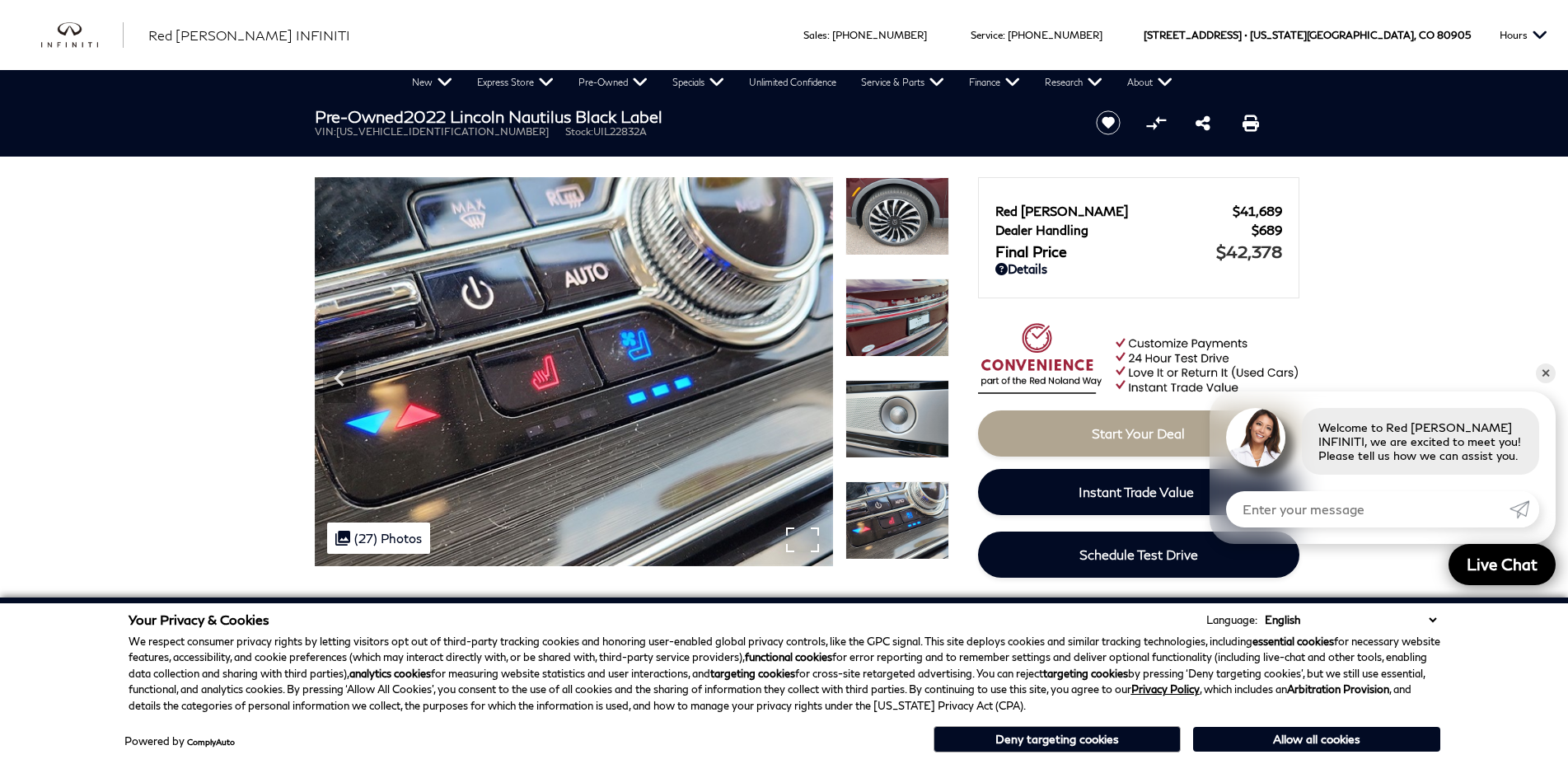
click at [811, 381] on img at bounding box center [573, 371] width 519 height 389
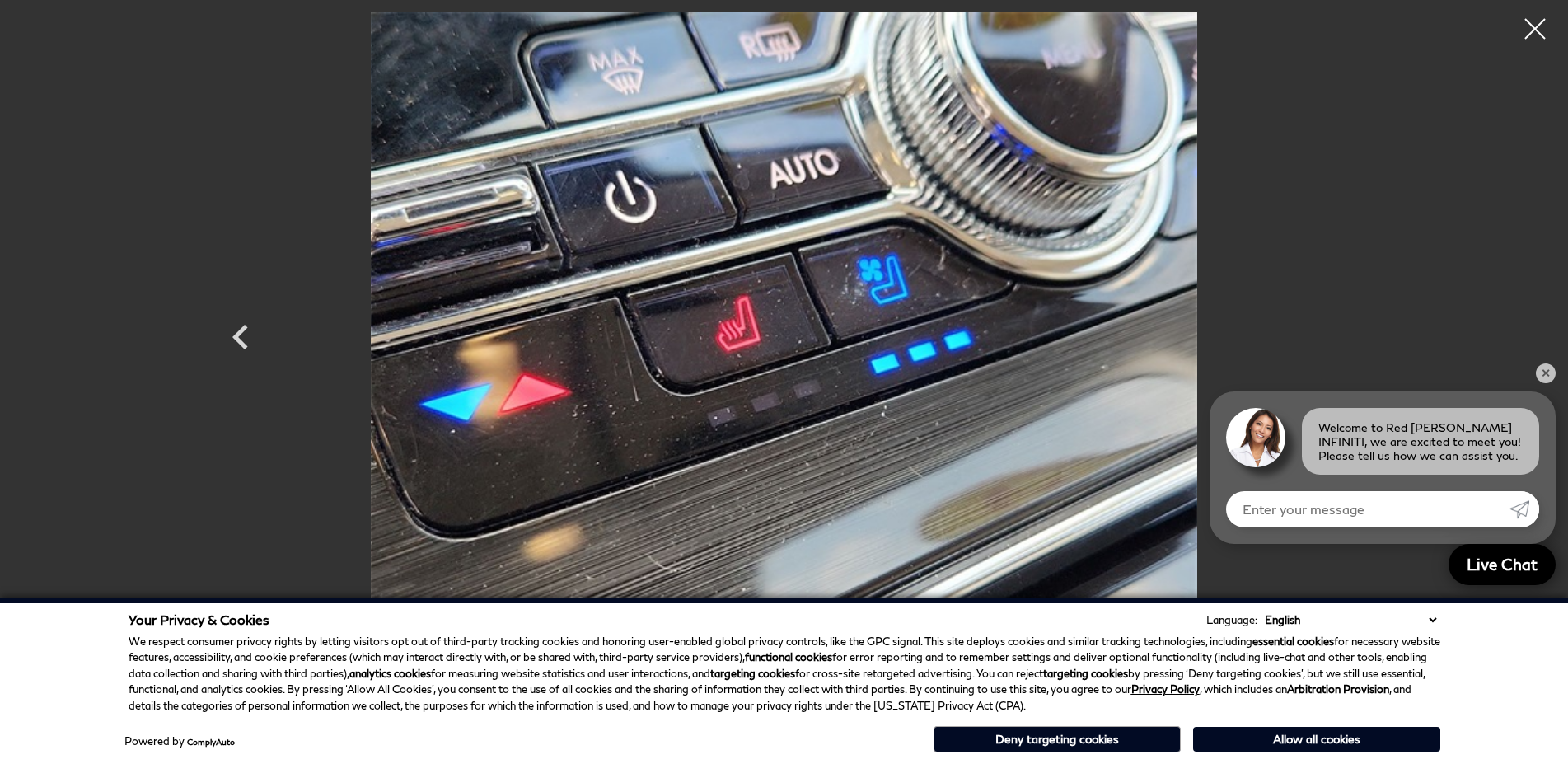
click at [811, 381] on img at bounding box center [784, 322] width 989 height 619
click at [1532, 31] on div at bounding box center [1535, 29] width 43 height 43
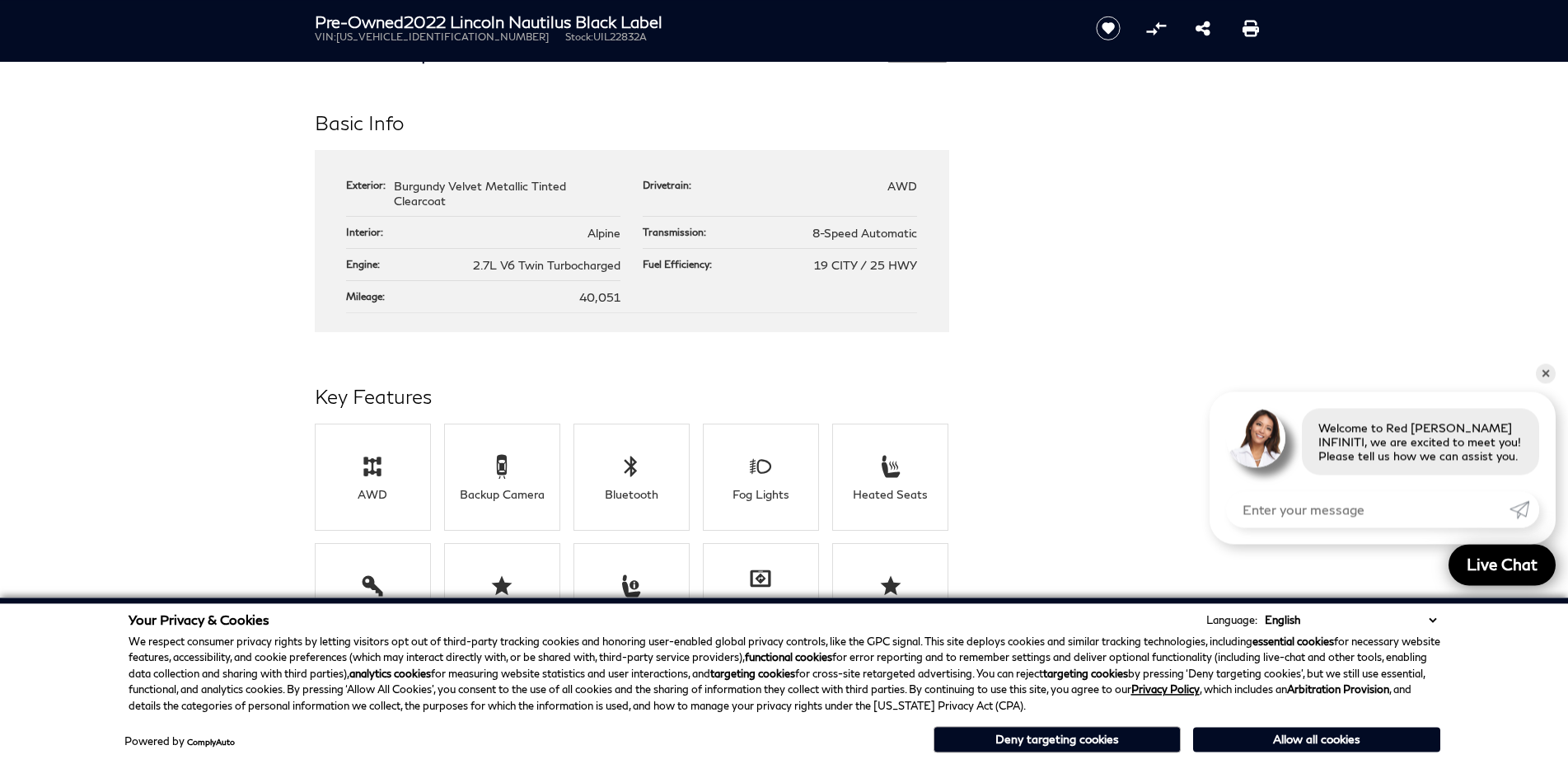
scroll to position [1512, 0]
